Goal: Check status: Check status

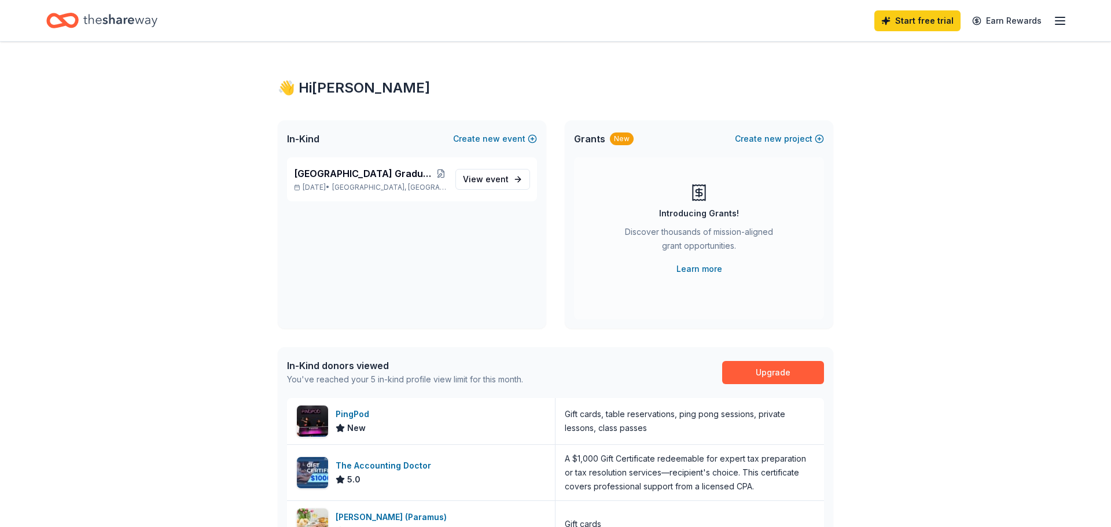
click at [252, 368] on div "👋 Hi [PERSON_NAME] In-Kind Create new event [GEOGRAPHIC_DATA] Graduation Ball/A…" at bounding box center [555, 446] width 1111 height 808
click at [364, 172] on span "[GEOGRAPHIC_DATA] Graduation Ball/Annual Fashion Show 2026" at bounding box center [364, 174] width 141 height 14
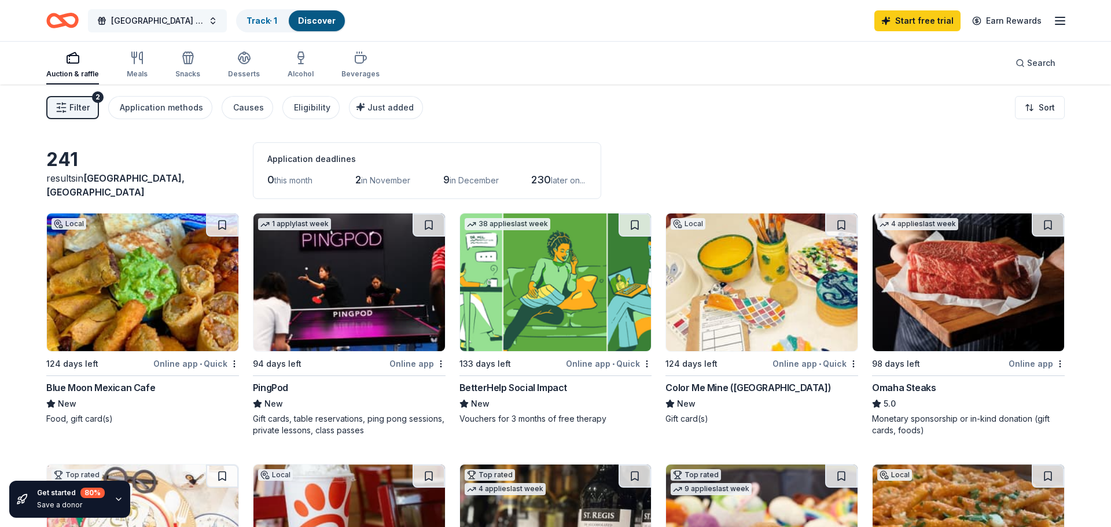
click at [142, 20] on span "[GEOGRAPHIC_DATA] Graduation Ball/Annual Fashion Show 2026" at bounding box center [157, 21] width 93 height 14
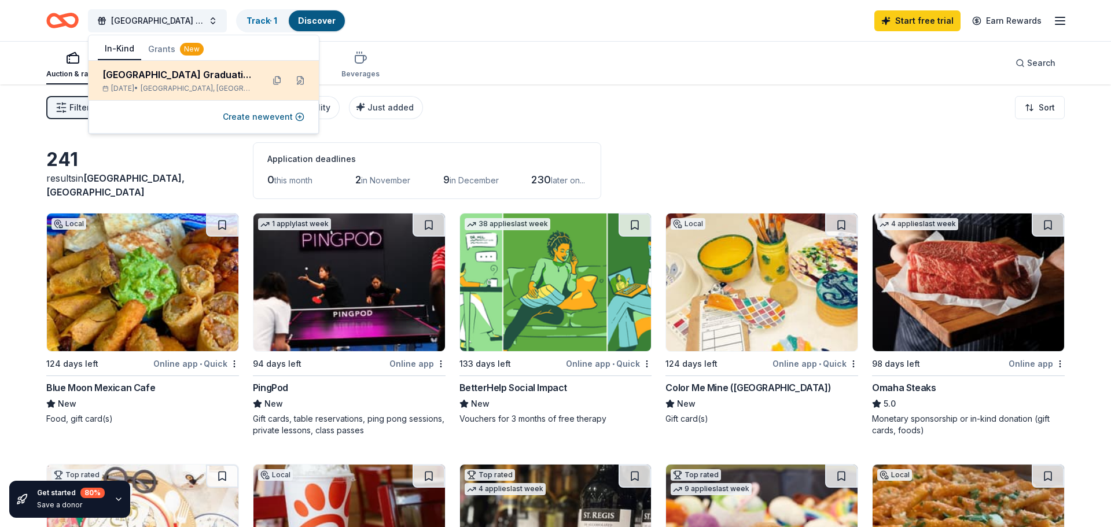
click at [177, 84] on span "[GEOGRAPHIC_DATA], [GEOGRAPHIC_DATA]" at bounding box center [197, 88] width 113 height 9
click at [302, 80] on button at bounding box center [300, 80] width 19 height 19
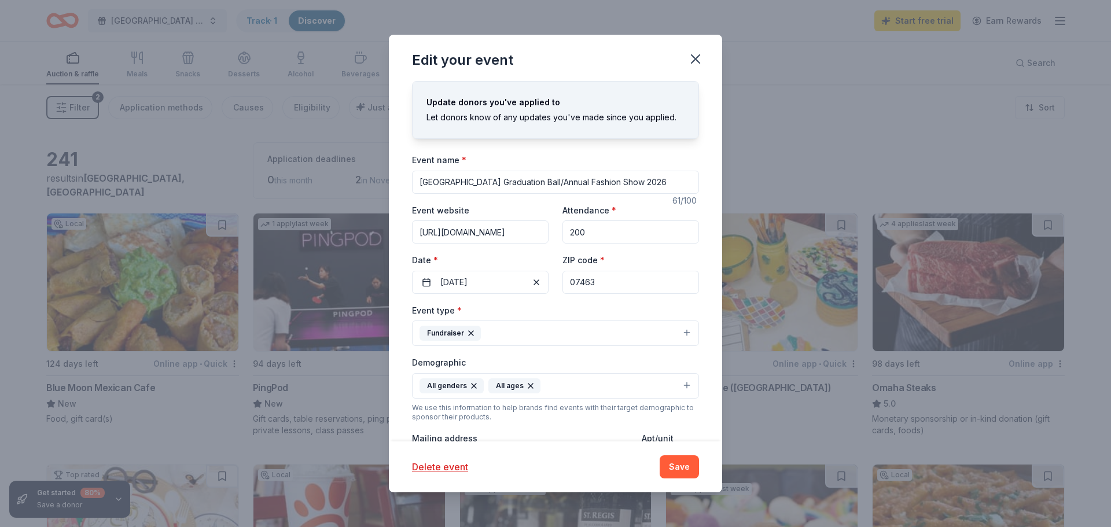
click at [713, 243] on div "Update donors you've applied to Let donors know of any updates you've made sinc…" at bounding box center [555, 261] width 333 height 361
click at [697, 56] on icon "button" at bounding box center [696, 59] width 16 height 16
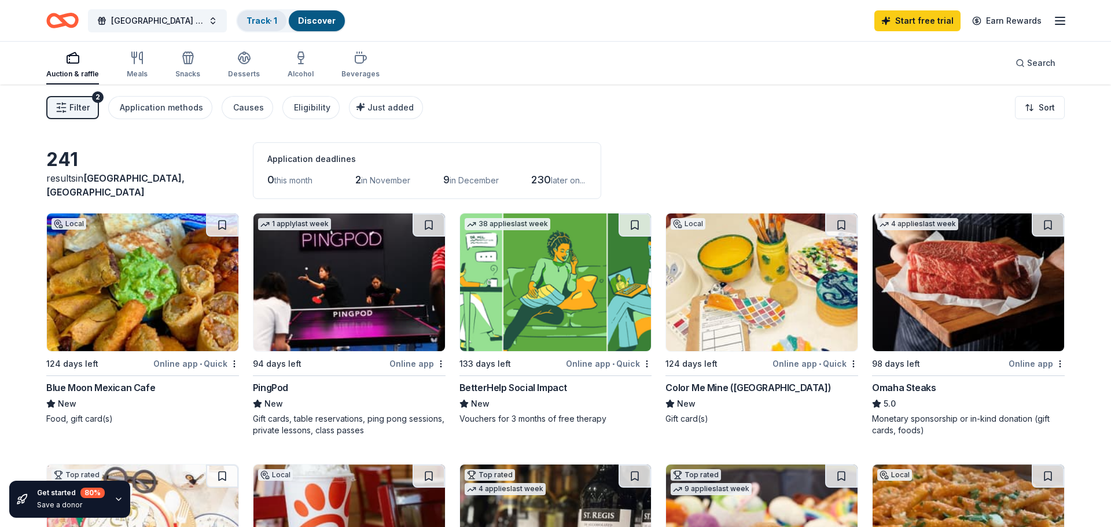
click at [263, 25] on link "Track · 1" at bounding box center [262, 21] width 31 height 10
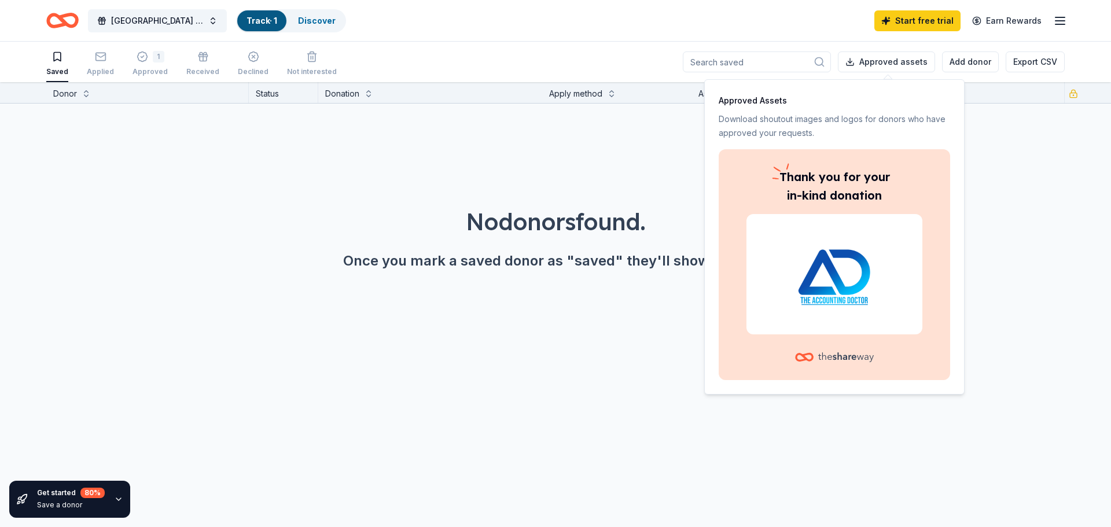
click at [847, 265] on img at bounding box center [835, 274] width 148 height 74
click at [798, 194] on p "Thank you for your in-kind donation" at bounding box center [835, 186] width 176 height 37
click at [767, 101] on p "Approved Assets" at bounding box center [835, 101] width 232 height 14
click at [894, 63] on button "Approved assets" at bounding box center [886, 62] width 97 height 21
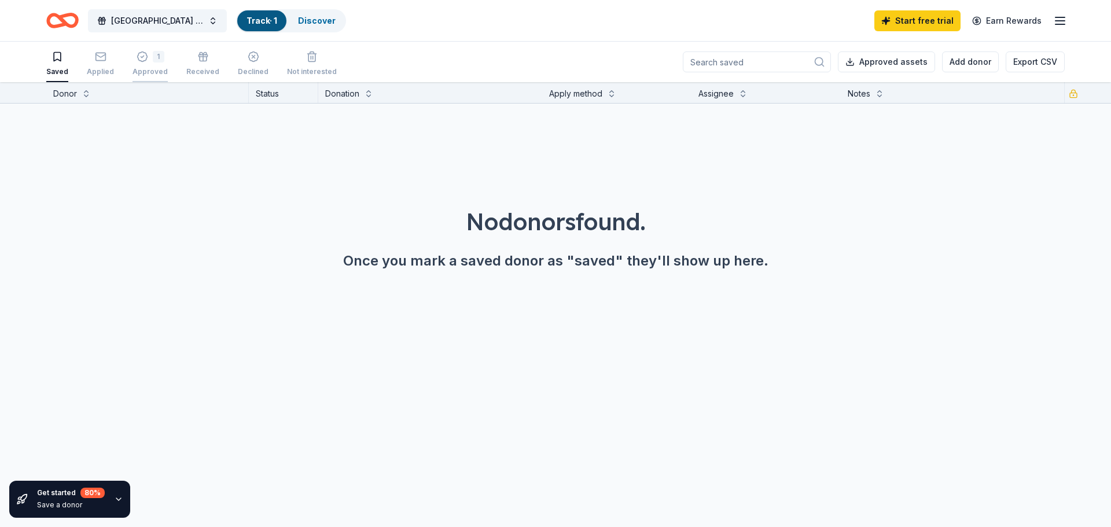
click at [139, 69] on div "Approved" at bounding box center [150, 71] width 35 height 9
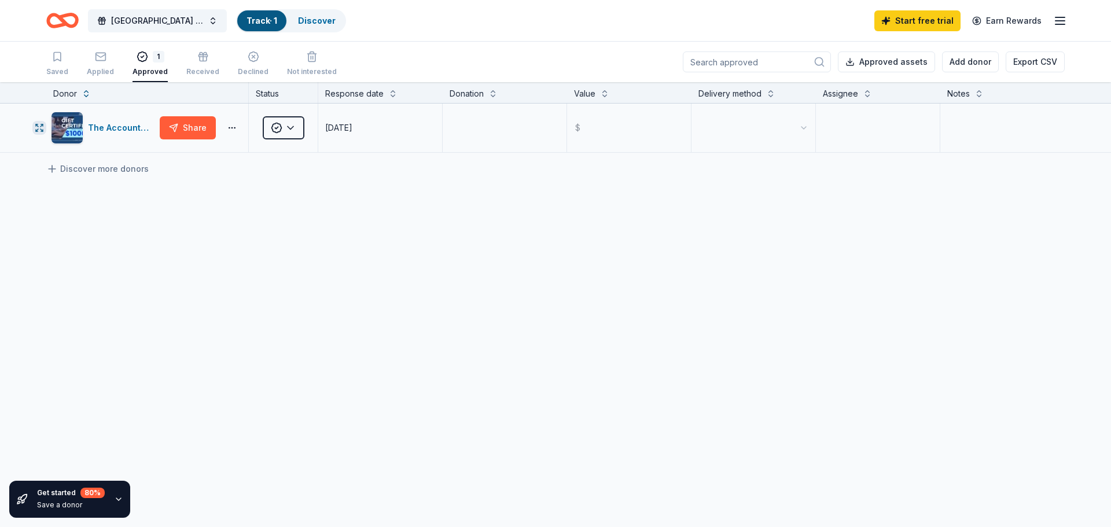
click at [41, 127] on icon "button" at bounding box center [42, 125] width 2 height 2
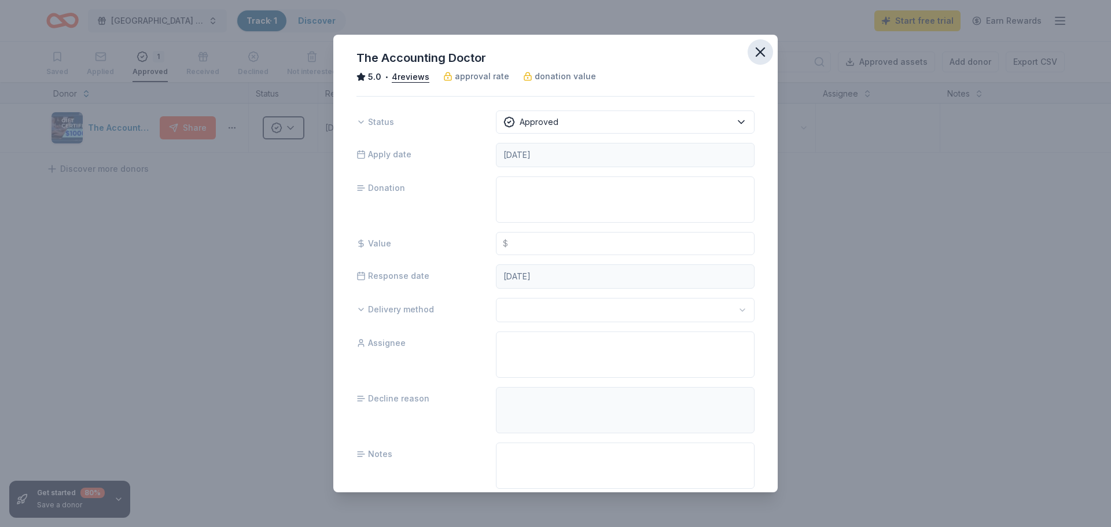
click at [761, 50] on icon "button" at bounding box center [761, 52] width 16 height 16
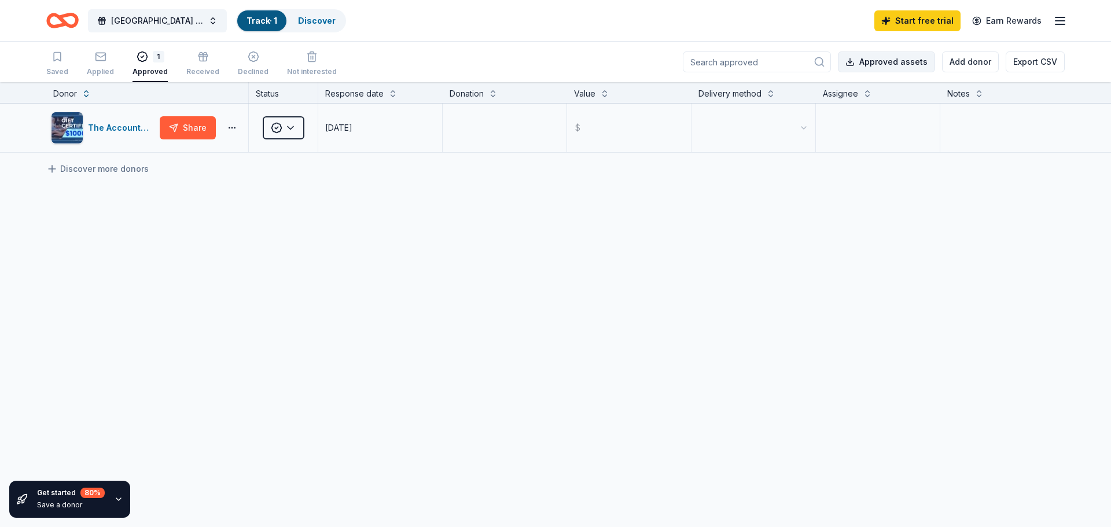
click at [869, 64] on button "Approved assets" at bounding box center [886, 62] width 97 height 21
click at [881, 64] on button "Approved assets" at bounding box center [886, 62] width 97 height 21
